Goal: Transaction & Acquisition: Purchase product/service

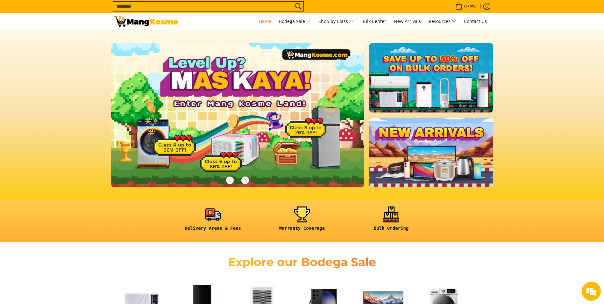
scroll to position [170, 0]
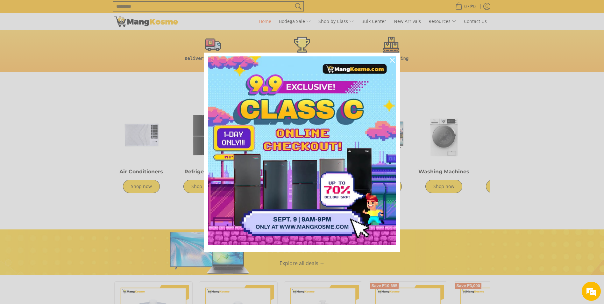
click at [144, 147] on div "Marketing offer form" at bounding box center [302, 152] width 604 height 304
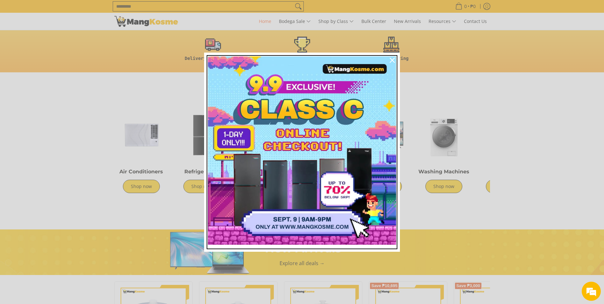
click at [313, 160] on img "Marketing offer form" at bounding box center [302, 150] width 188 height 188
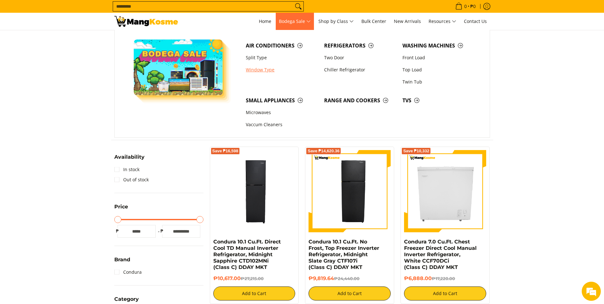
click at [272, 72] on link "Window Type" at bounding box center [282, 70] width 78 height 12
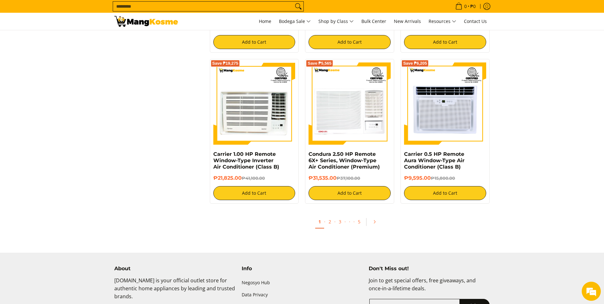
scroll to position [1231, 0]
